Goal: Task Accomplishment & Management: Use online tool/utility

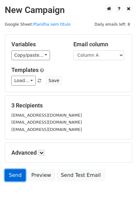
click at [19, 178] on link "Send" at bounding box center [15, 175] width 21 height 12
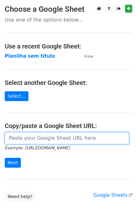
click at [38, 139] on input "url" at bounding box center [67, 138] width 125 height 12
paste input "[URL][DOMAIN_NAME]"
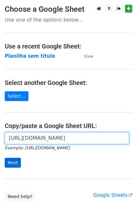
scroll to position [0, 139]
type input "[URL][DOMAIN_NAME]"
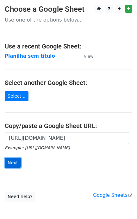
scroll to position [0, 0]
click at [13, 167] on input "Next" at bounding box center [13, 163] width 16 height 10
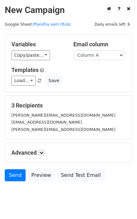
click at [18, 161] on div "Advanced Tracking Track Opens UTM Codes Track Clicks Filters Only include sprea…" at bounding box center [68, 153] width 127 height 20
click at [19, 174] on link "Send" at bounding box center [15, 175] width 21 height 12
